Goal: Navigation & Orientation: Find specific page/section

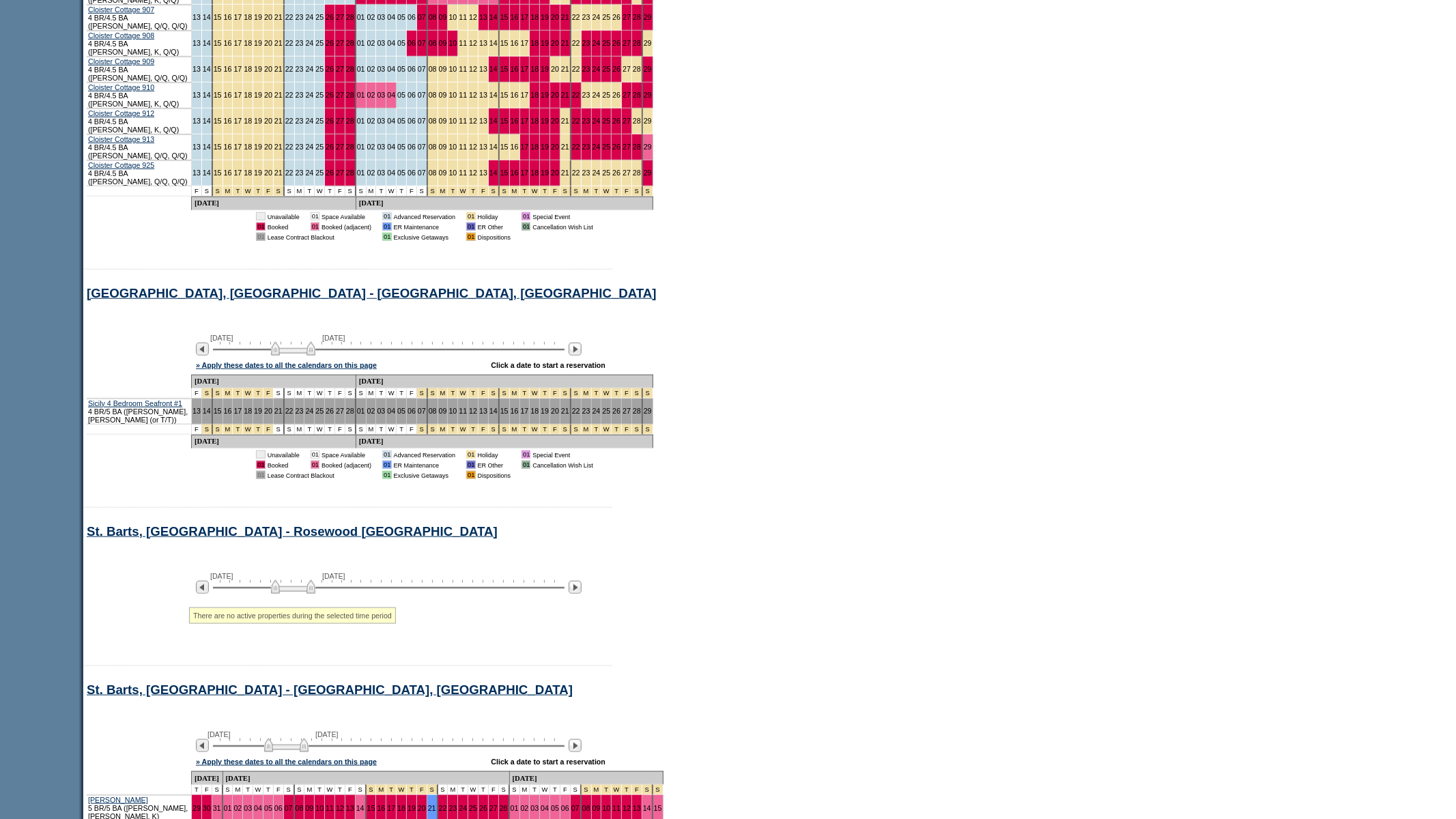
scroll to position [14034, 0]
